Goal: Transaction & Acquisition: Purchase product/service

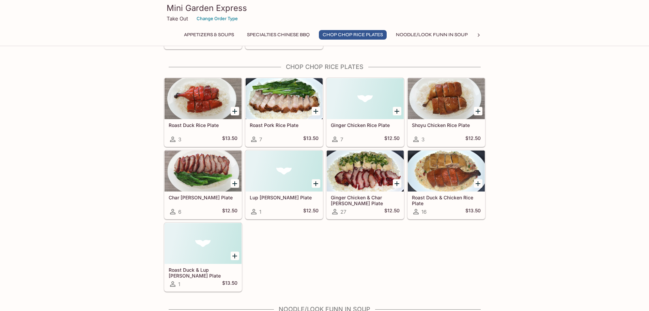
scroll to position [443, 0]
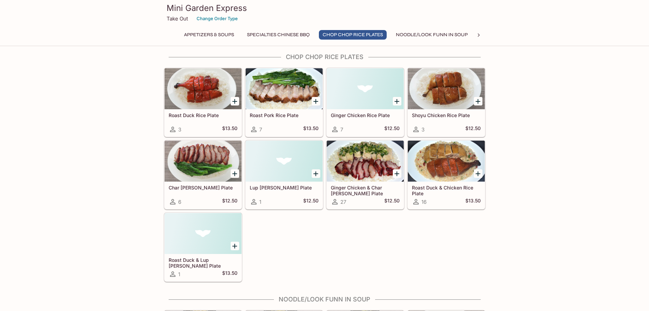
click at [425, 92] on div at bounding box center [446, 88] width 77 height 41
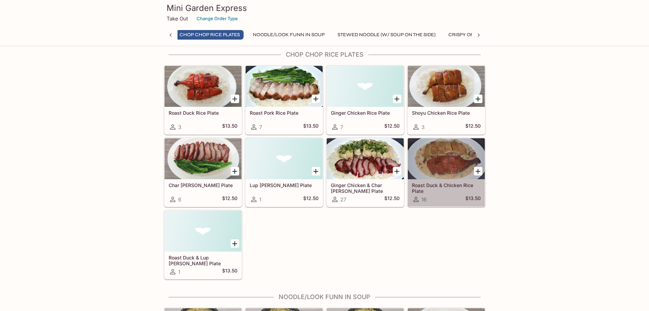
click at [447, 173] on div at bounding box center [446, 158] width 77 height 41
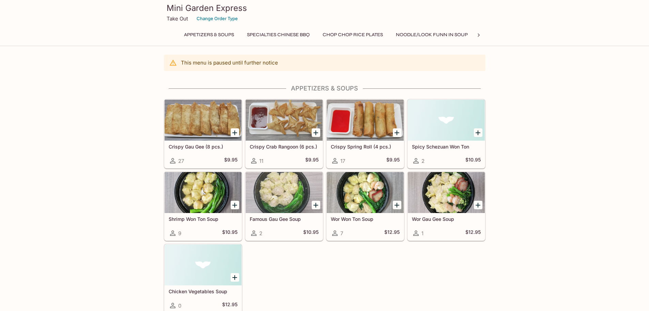
drag, startPoint x: 567, startPoint y: 152, endPoint x: 563, endPoint y: 153, distance: 4.1
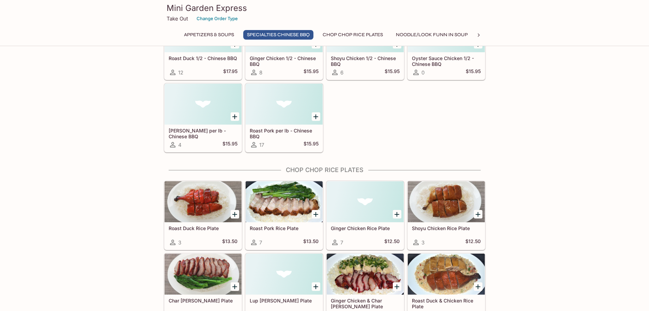
scroll to position [375, 0]
